Goal: Ask a question

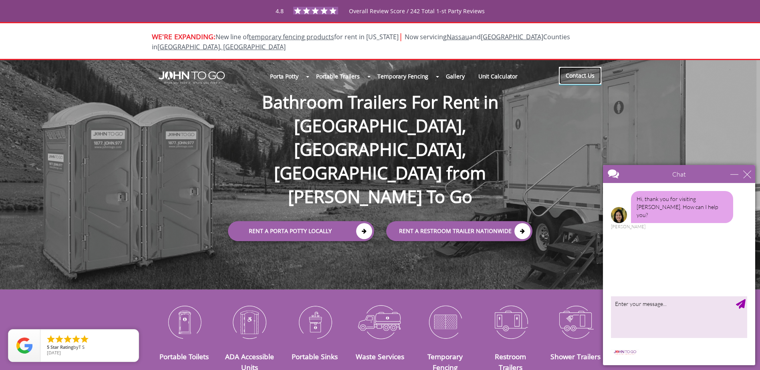
click at [587, 67] on link "Contact Us" at bounding box center [580, 76] width 42 height 18
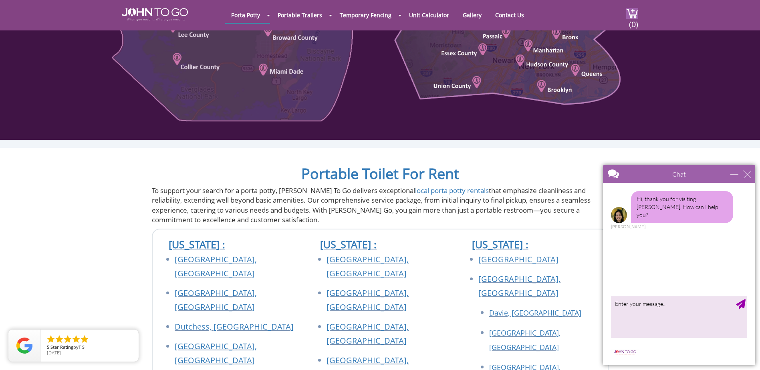
scroll to position [721, 0]
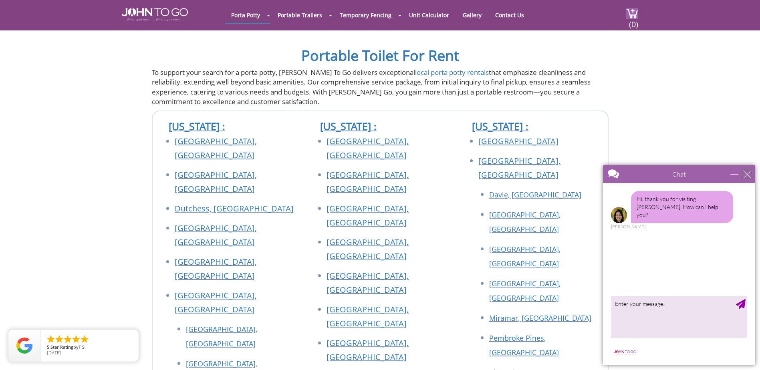
click at [745, 176] on div "close" at bounding box center [747, 174] width 8 height 8
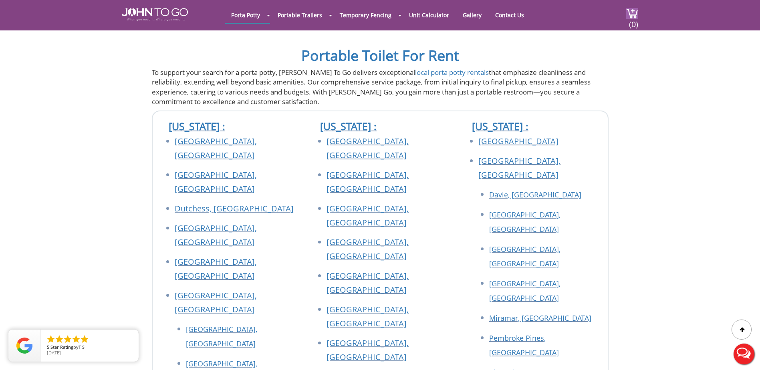
scroll to position [0, 0]
click at [736, 355] on button "Live Chat" at bounding box center [744, 354] width 32 height 32
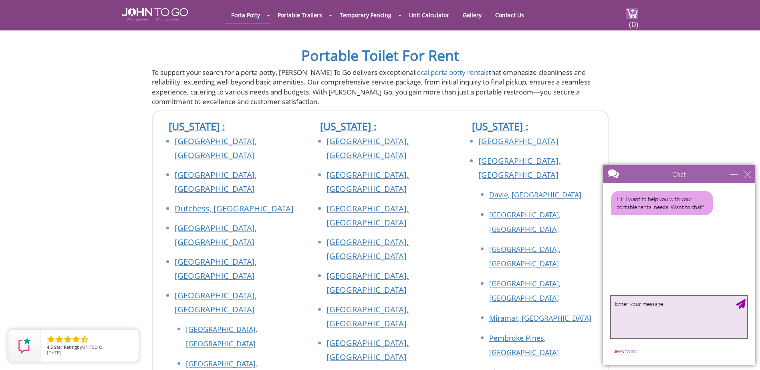
click at [635, 315] on textarea "type your message" at bounding box center [679, 317] width 136 height 42
drag, startPoint x: 632, startPoint y: 317, endPoint x: 650, endPoint y: 319, distance: 18.9
click at [650, 319] on textarea "I wanted to speak with someone about having [PERSON_NAME]'s company exhibit wit…" at bounding box center [679, 317] width 136 height 42
drag, startPoint x: 702, startPoint y: 317, endPoint x: 603, endPoint y: 322, distance: 99.5
click at [603, 322] on main "Chat Email Your Question * Email * Your Question * Hi! I want to help you with …" at bounding box center [679, 265] width 152 height 200
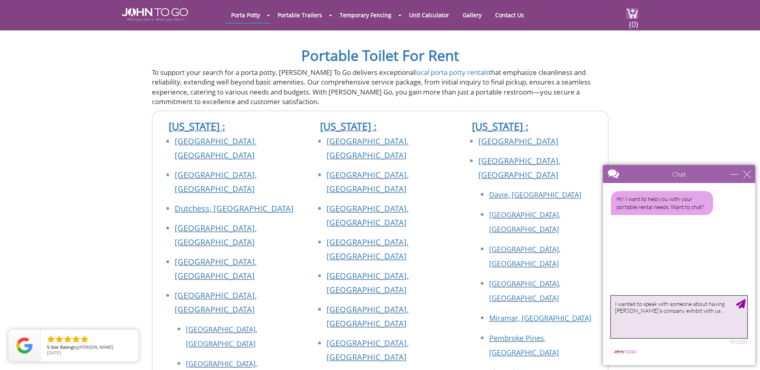
type textarea "I wanted to speak with someone about having [PERSON_NAME]'s company exhibit wit…"
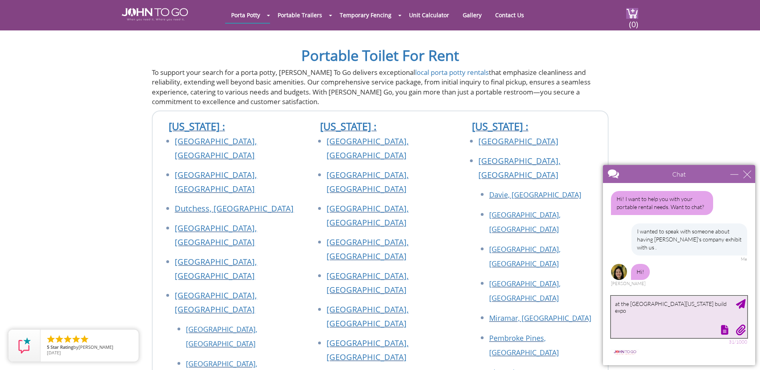
click at [698, 309] on textarea "at the [GEOGRAPHIC_DATA][US_STATE] build expo" at bounding box center [679, 317] width 136 height 42
type textarea "at the [GEOGRAPHIC_DATA][US_STATE] build expo"
click at [740, 303] on div "Send Message" at bounding box center [741, 304] width 10 height 10
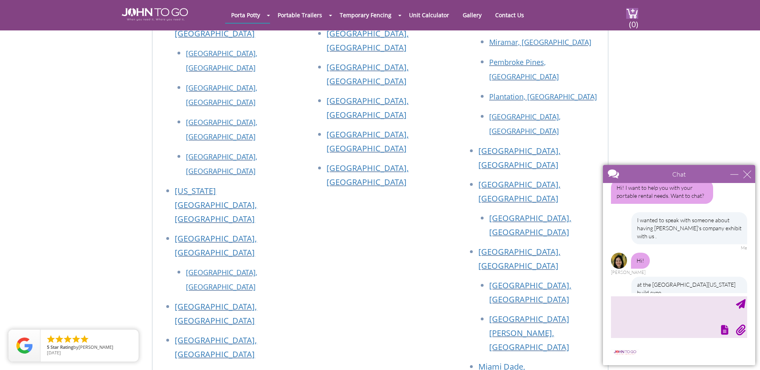
scroll to position [1002, 0]
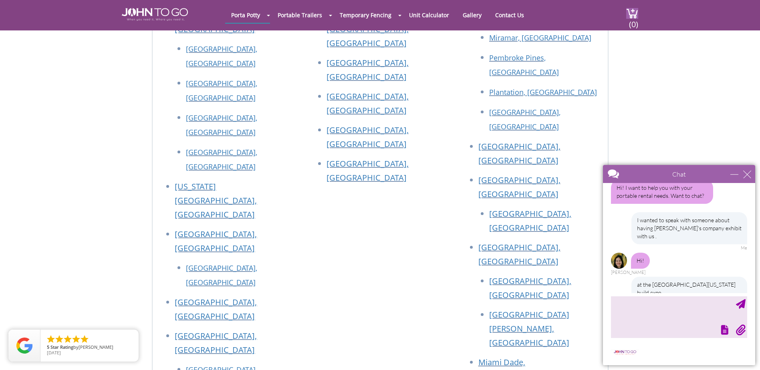
click at [652, 325] on div at bounding box center [678, 329] width 138 height 11
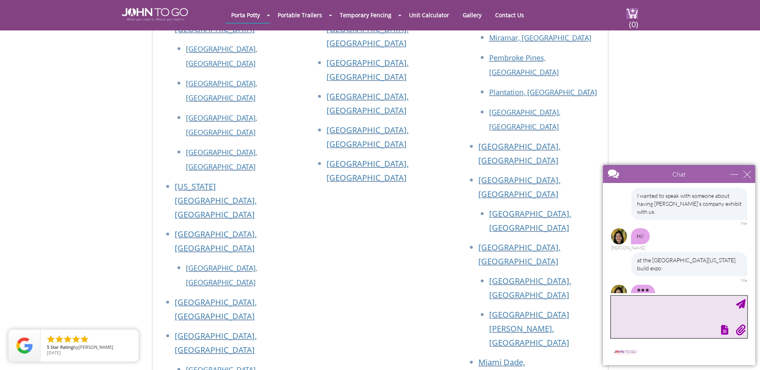
click at [712, 306] on textarea "type your message" at bounding box center [679, 317] width 136 height 42
paste textarea "Good Morning [PERSON_NAME], My name is [PERSON_NAME]; I am a Project Coordinato…"
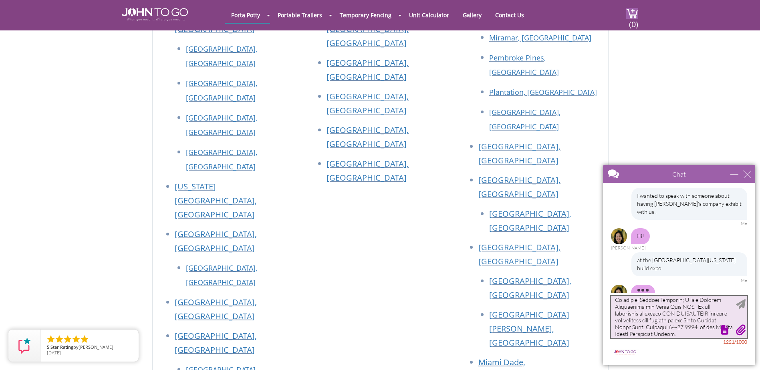
scroll to position [0, 0]
click at [662, 304] on textarea "type your message" at bounding box center [679, 317] width 136 height 42
drag, startPoint x: 670, startPoint y: 305, endPoint x: 613, endPoint y: 305, distance: 57.3
click at [613, 305] on textarea "type your message" at bounding box center [679, 317] width 136 height 42
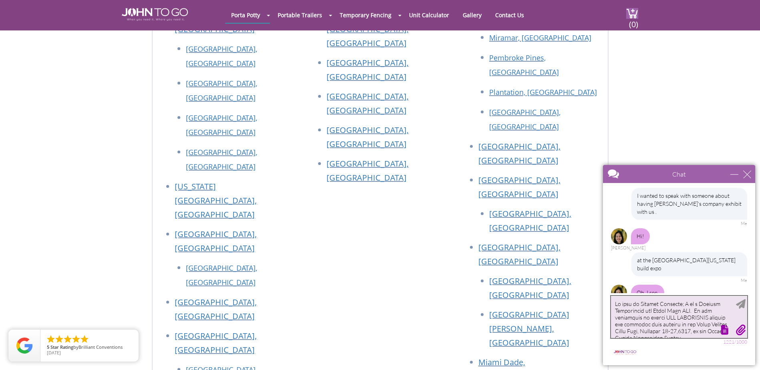
scroll to position [60, 0]
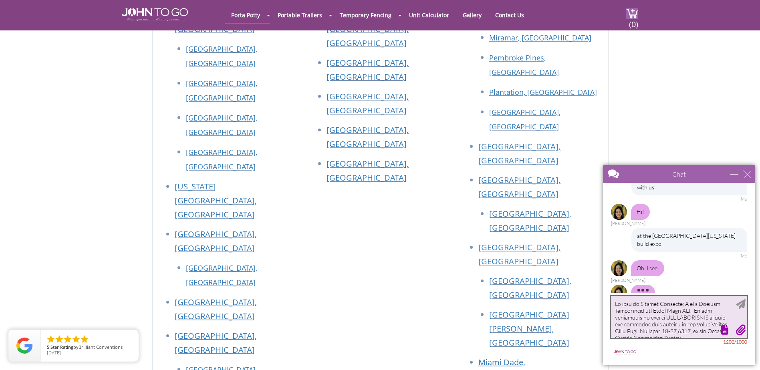
click at [617, 313] on textarea "type your message" at bounding box center [679, 317] width 136 height 42
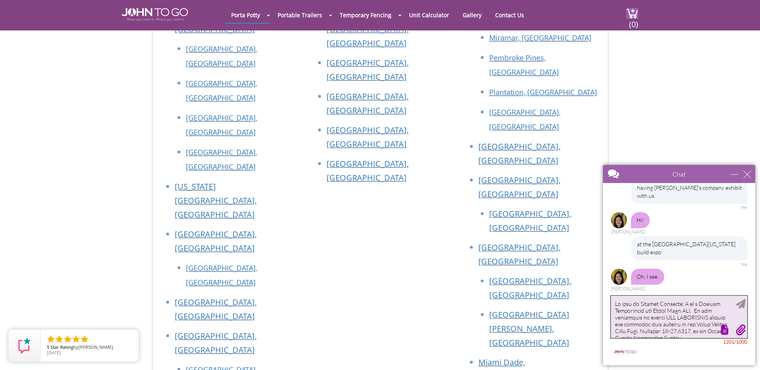
scroll to position [36, 0]
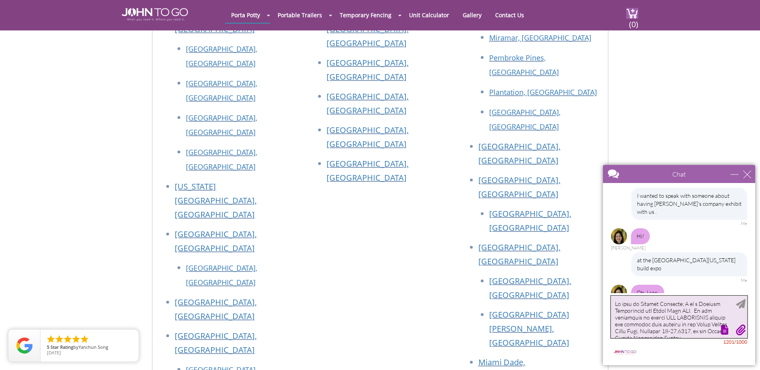
drag, startPoint x: 711, startPoint y: 318, endPoint x: 663, endPoint y: 317, distance: 48.1
click at [663, 317] on textarea "type your message" at bounding box center [679, 317] width 136 height 42
drag, startPoint x: 107, startPoint y: 155, endPoint x: 721, endPoint y: 143, distance: 614.4
click at [721, 143] on section "Portable Toilet For Rent To support your search for a porta potty, [PERSON_NAME…" at bounding box center [380, 350] width 760 height 1203
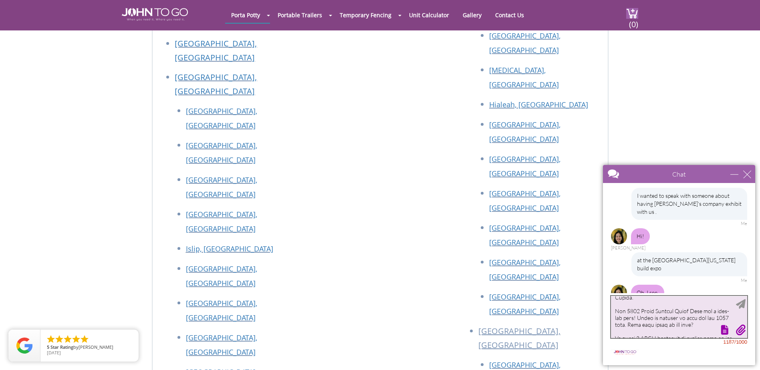
scroll to position [0, 0]
drag, startPoint x: 613, startPoint y: 305, endPoint x: 849, endPoint y: 298, distance: 235.7
click at [760, 298] on html "Chat Email Your Question * Email * Your Question * Hi! I want to help you with …" at bounding box center [679, 265] width 162 height 210
type textarea "My name is [PERSON_NAME]; I am a Project Coordinator for Build Expo [GEOGRAPHIC…"
click at [745, 175] on div "close" at bounding box center [747, 174] width 8 height 8
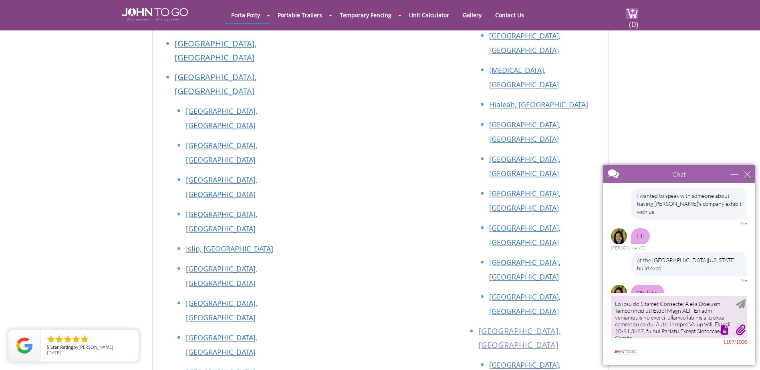
type input "Continue Chat"
type input "End Chat"
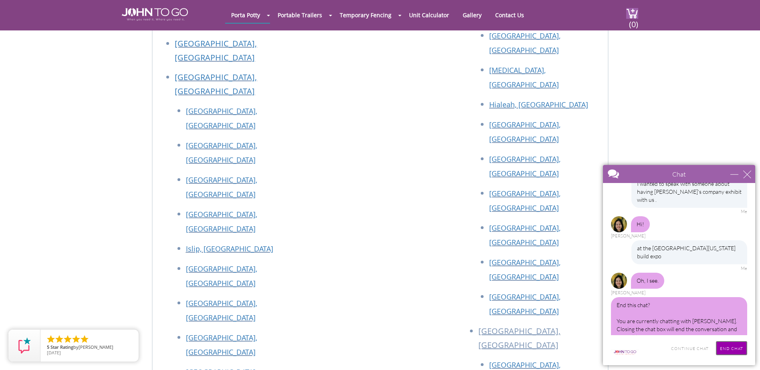
click at [725, 347] on input "End Chat" at bounding box center [731, 348] width 31 height 14
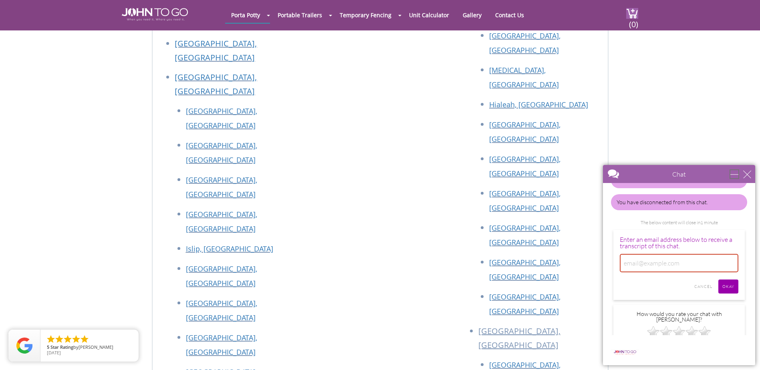
click at [736, 176] on div "minimize" at bounding box center [735, 174] width 8 height 8
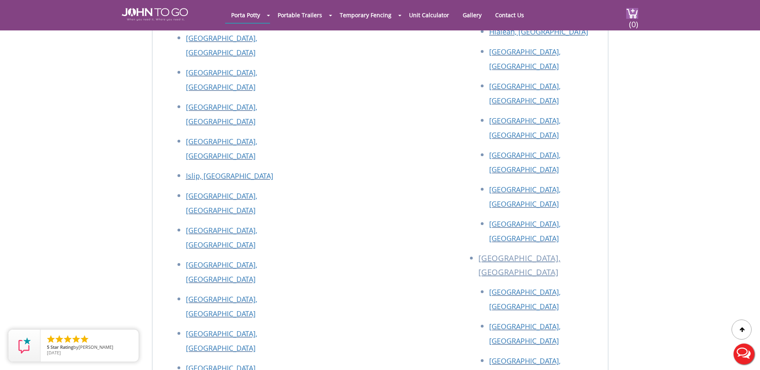
scroll to position [1523, 0]
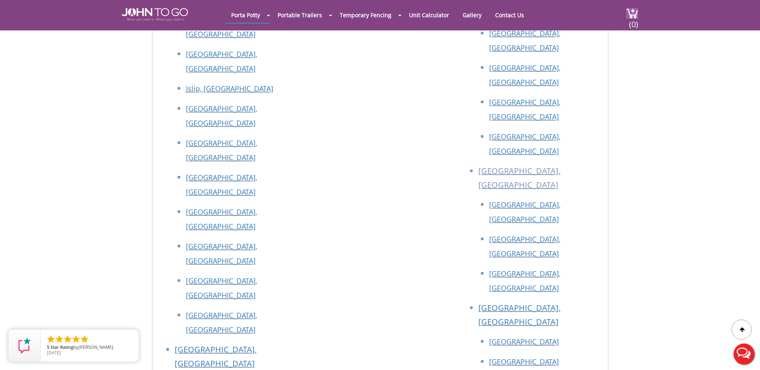
drag, startPoint x: 257, startPoint y: 244, endPoint x: 180, endPoint y: 242, distance: 76.6
copy p "[EMAIL_ADDRESS][DOMAIN_NAME]"
